Goal: Information Seeking & Learning: Learn about a topic

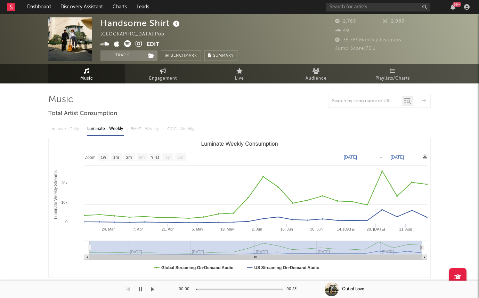
select select "1w"
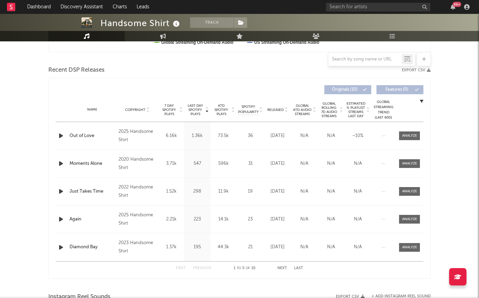
scroll to position [217, 0]
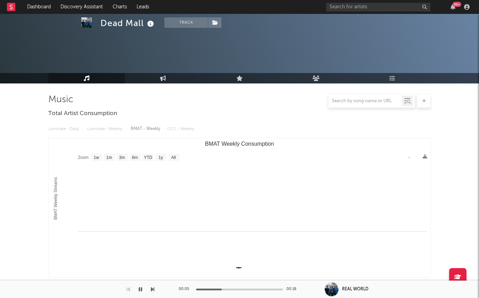
select select "1w"
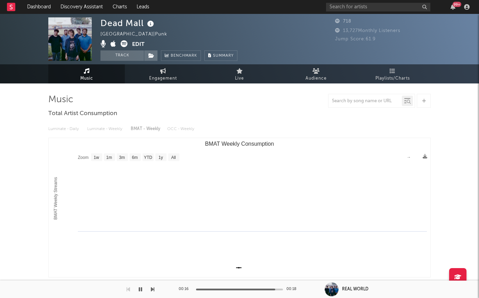
click at [121, 24] on div "Dead Mall" at bounding box center [128, 22] width 55 height 11
copy div "Dead Mall"
